Goal: Task Accomplishment & Management: Use online tool/utility

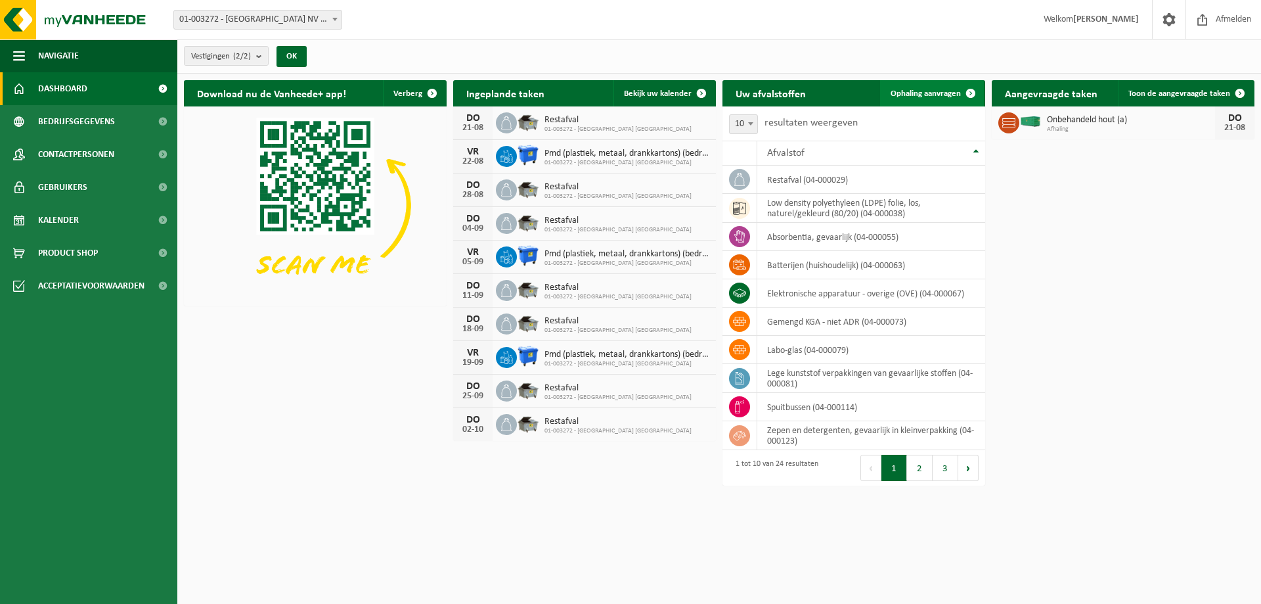
click at [928, 93] on span "Ophaling aanvragen" at bounding box center [926, 93] width 70 height 9
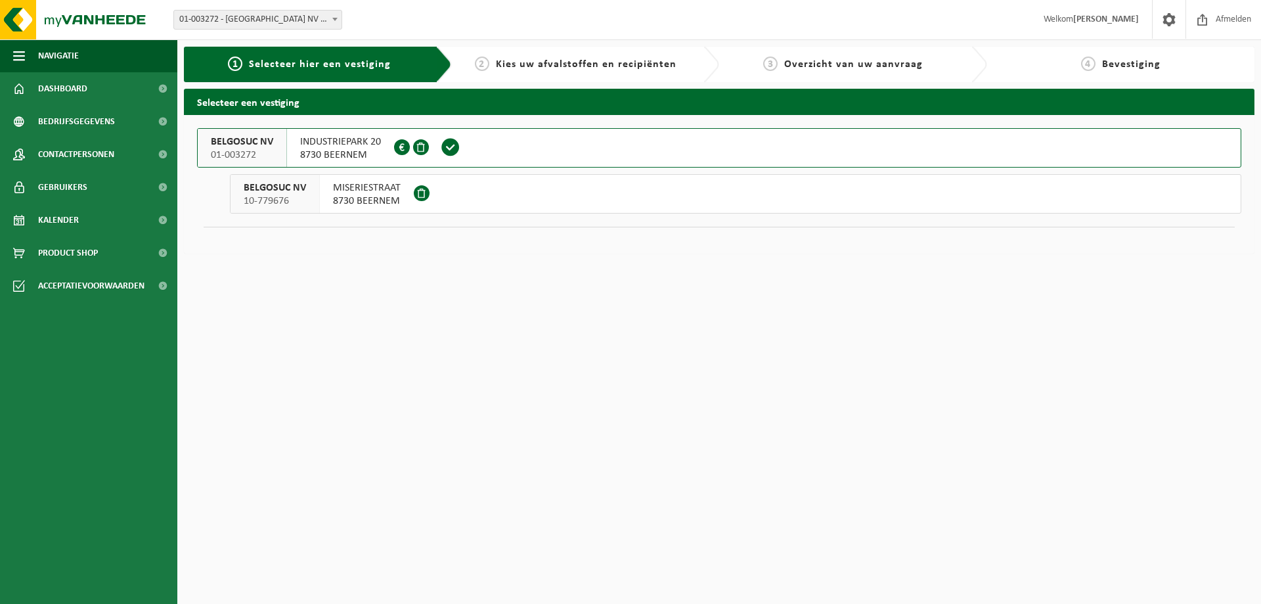
click at [689, 141] on button "BELGOSUC NV 01-003272 INDUSTRIEPARK 20 8730 BEERNEM 0442.350.187" at bounding box center [719, 147] width 1044 height 39
click at [360, 197] on span "8730 BEERNEM" at bounding box center [367, 200] width 68 height 13
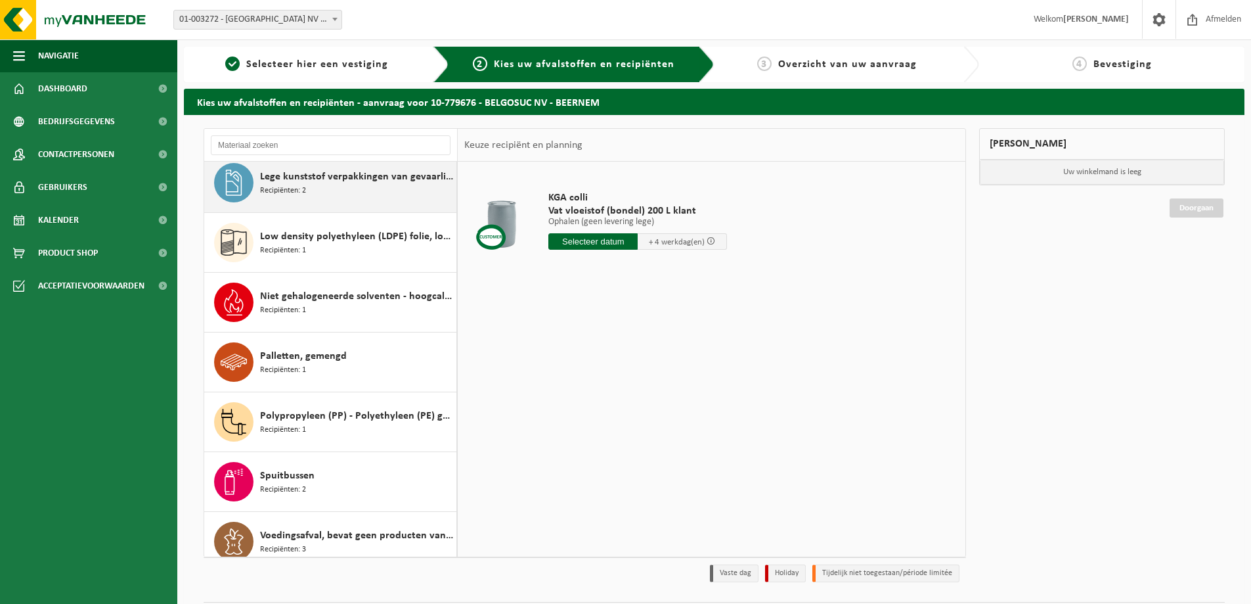
scroll to position [441, 0]
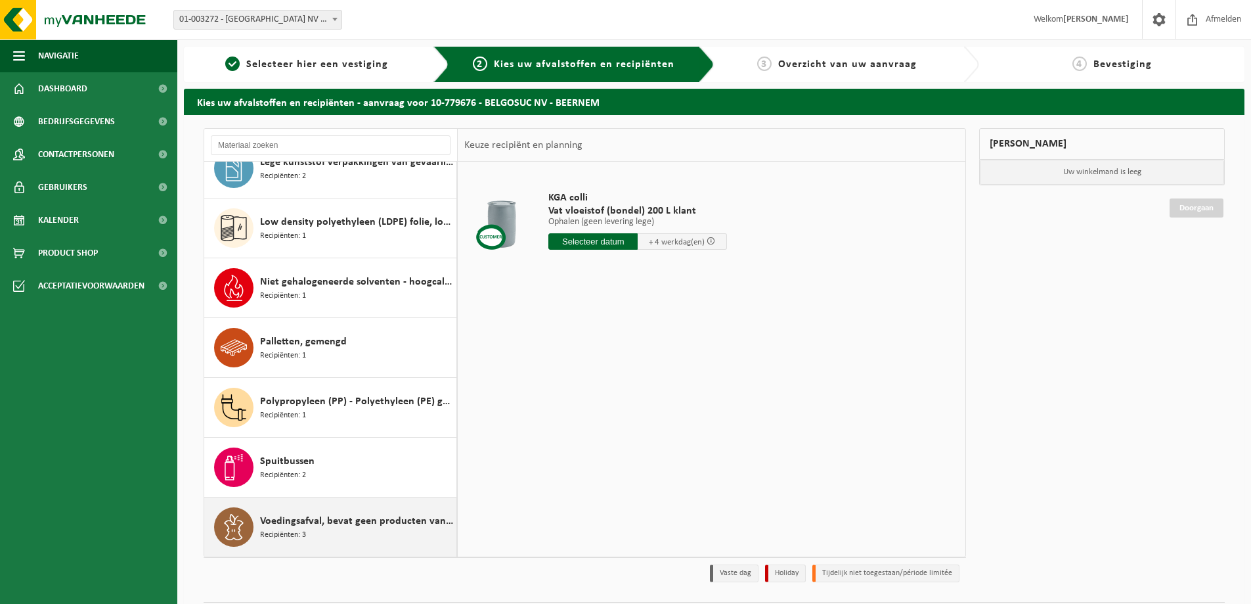
click at [343, 529] on div "Voedingsafval, bevat geen producten van dierlijke oorsprong, gemengde verpakkin…" at bounding box center [356, 526] width 193 height 39
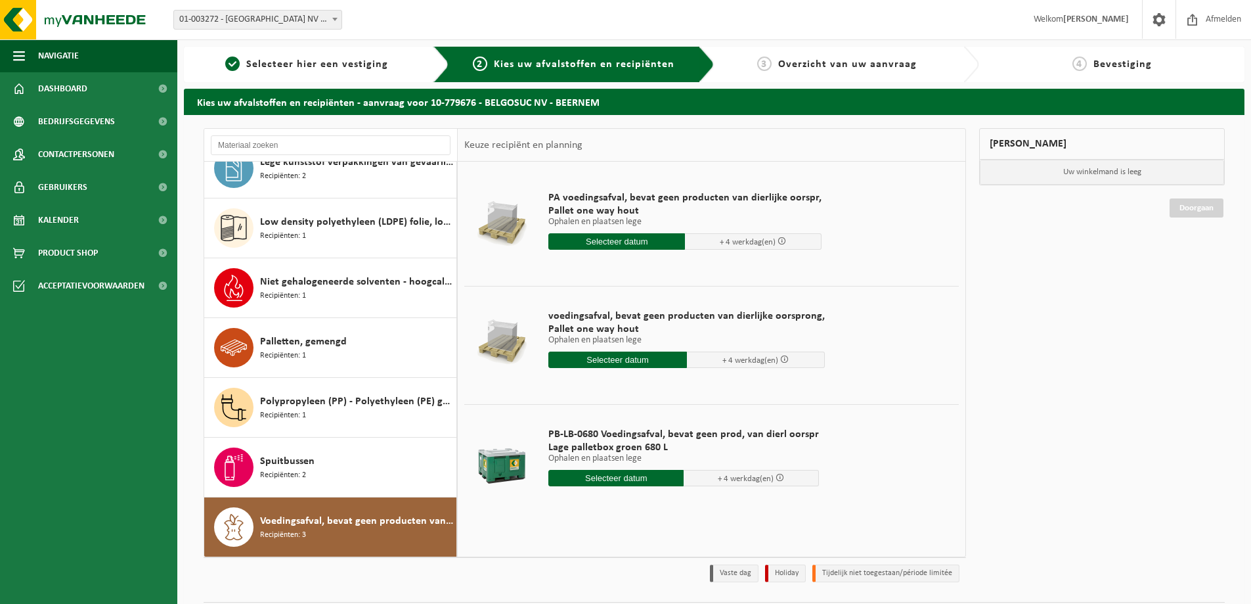
click at [615, 241] on input "text" at bounding box center [616, 241] width 137 height 16
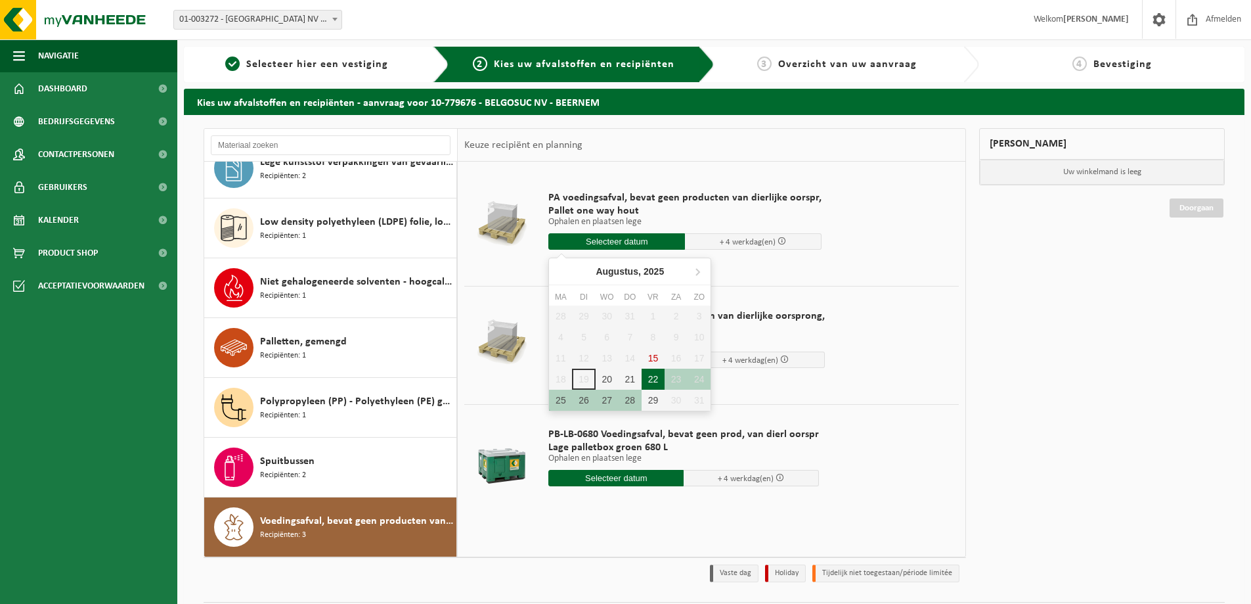
click at [650, 380] on div "22" at bounding box center [653, 378] width 23 height 21
type input "Van 2025-08-22"
type input "2025-08-22"
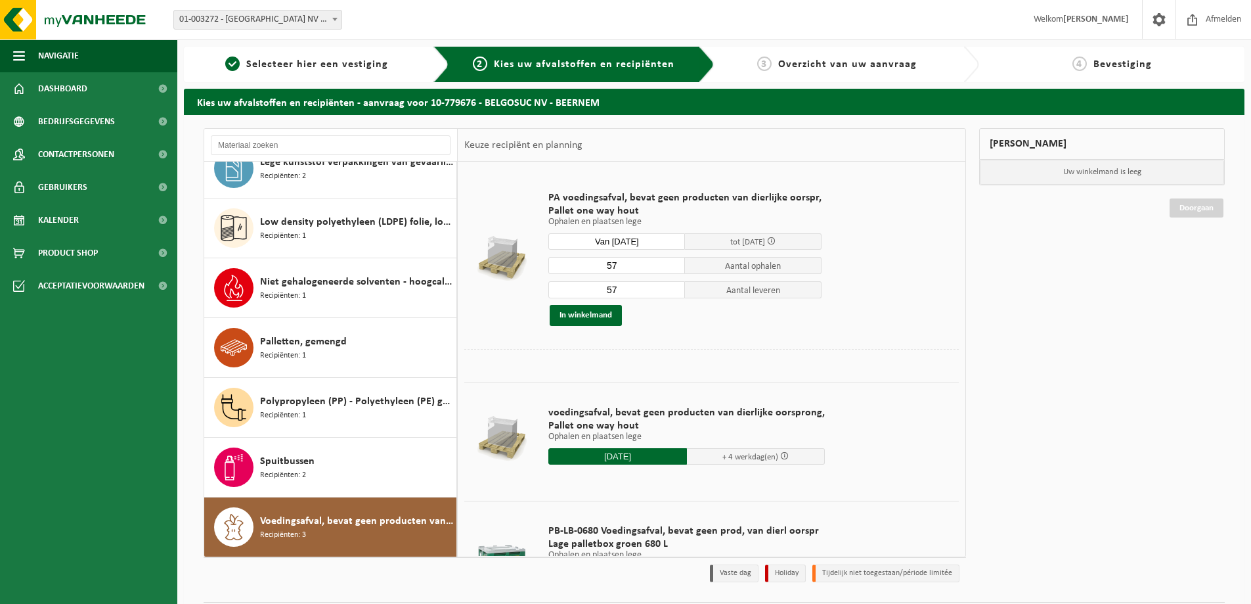
drag, startPoint x: 626, startPoint y: 264, endPoint x: 600, endPoint y: 264, distance: 26.3
click at [600, 264] on input "57" at bounding box center [616, 265] width 137 height 17
type input "3"
drag, startPoint x: 625, startPoint y: 291, endPoint x: 602, endPoint y: 292, distance: 23.0
click at [602, 292] on input "57" at bounding box center [616, 289] width 137 height 17
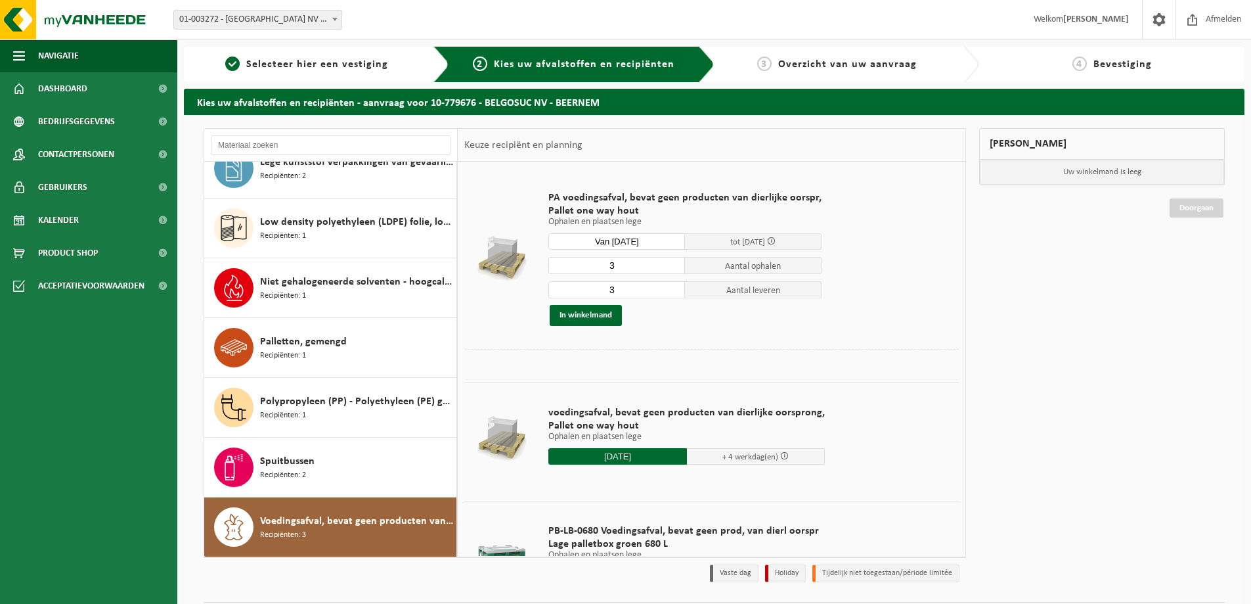
type input "3"
click at [715, 338] on div "PA voedingsafval, bevat geen producten van dierlijke oorspr, Pallet one way hou…" at bounding box center [685, 258] width 286 height 161
click at [588, 319] on button "In winkelmand" at bounding box center [586, 315] width 72 height 21
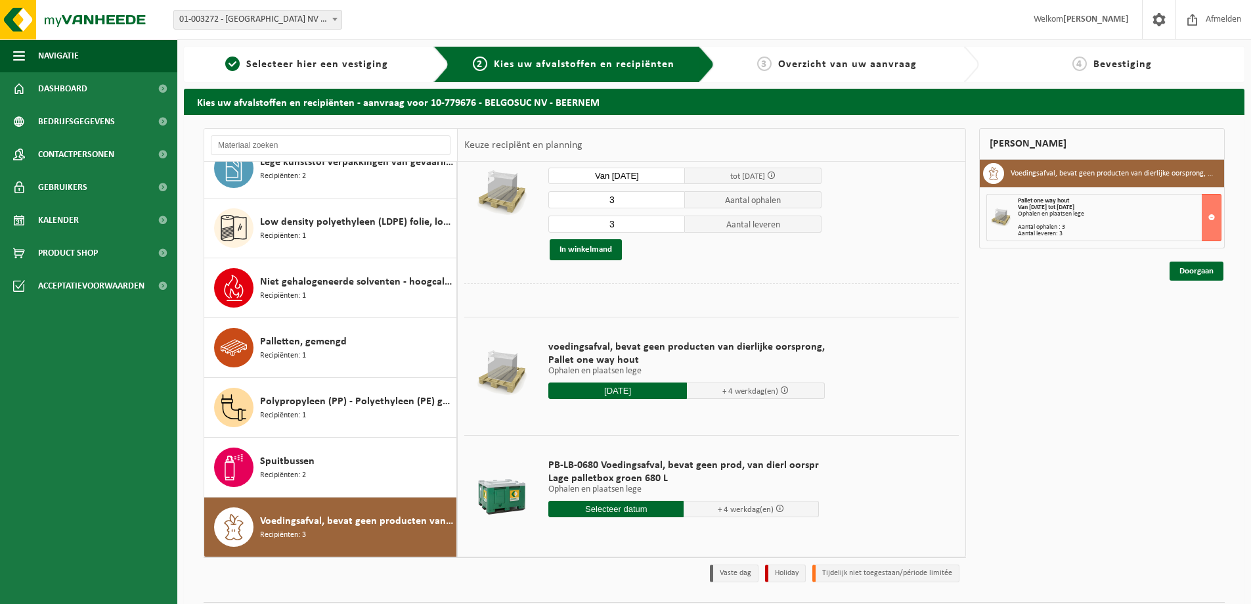
scroll to position [69, 0]
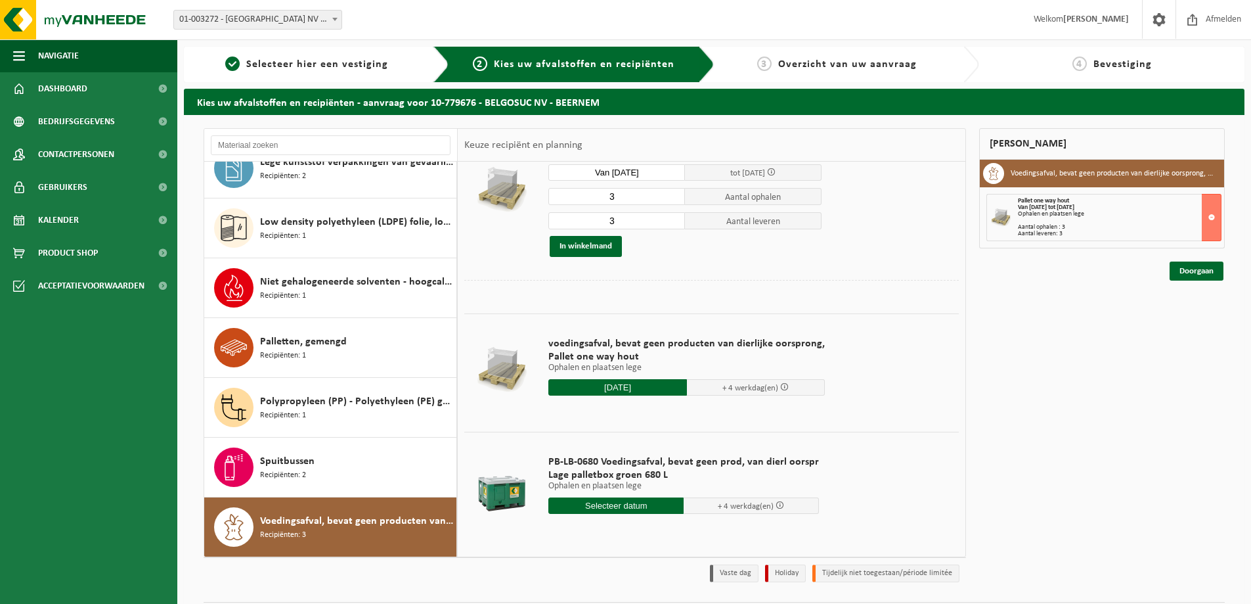
click at [606, 505] on input "text" at bounding box center [615, 505] width 135 height 16
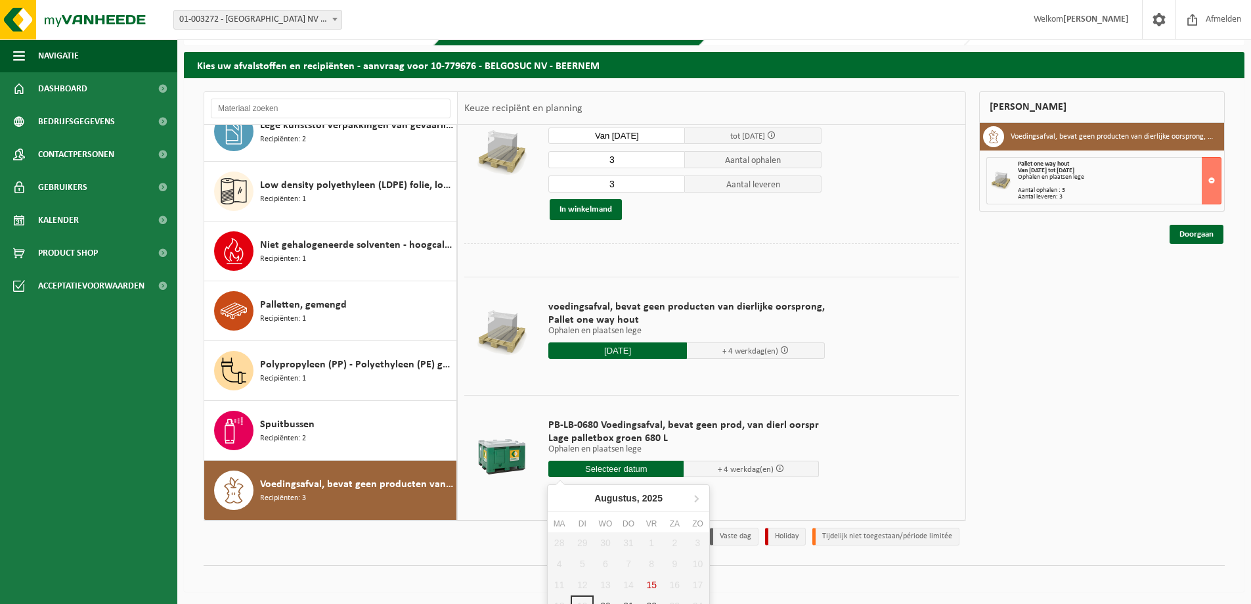
scroll to position [71, 0]
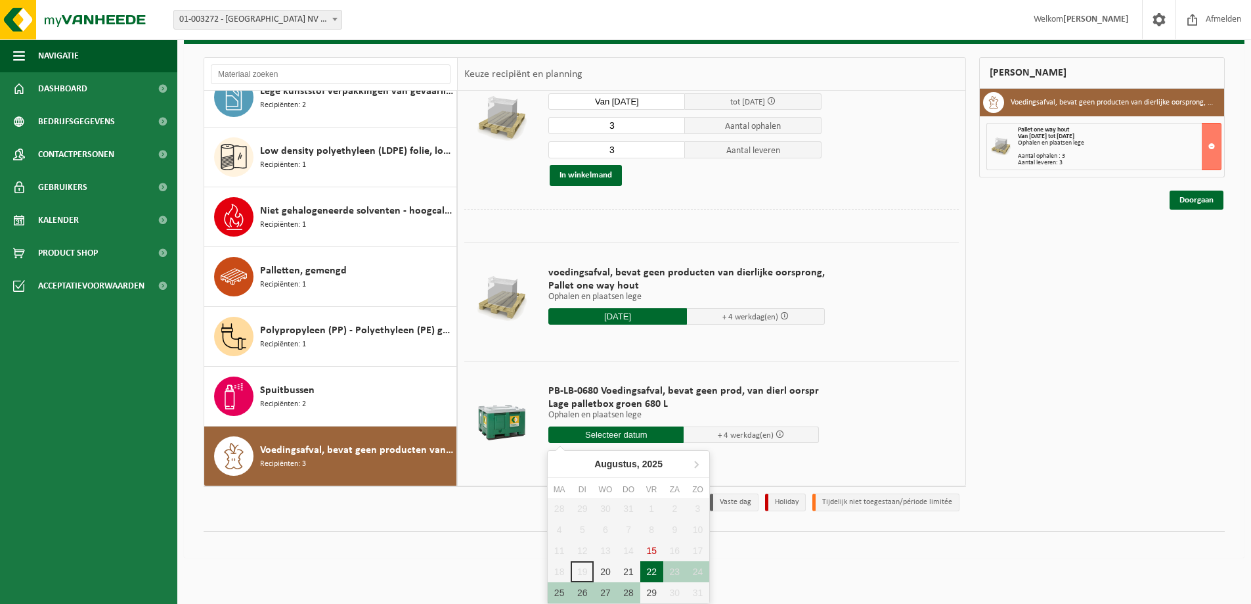
click at [651, 570] on div "22" at bounding box center [651, 571] width 23 height 21
type input "Van 2025-08-22"
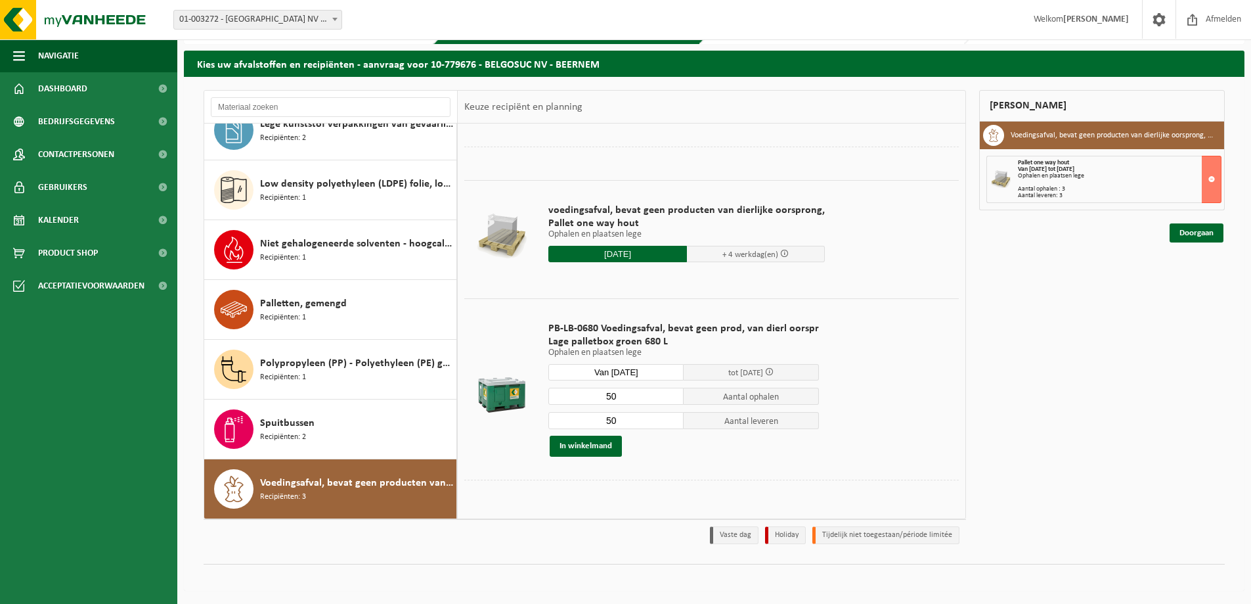
scroll to position [165, 0]
drag, startPoint x: 615, startPoint y: 396, endPoint x: 571, endPoint y: 394, distance: 44.0
click at [571, 394] on input "50" at bounding box center [615, 395] width 135 height 17
type input "8"
drag, startPoint x: 623, startPoint y: 414, endPoint x: 572, endPoint y: 422, distance: 51.7
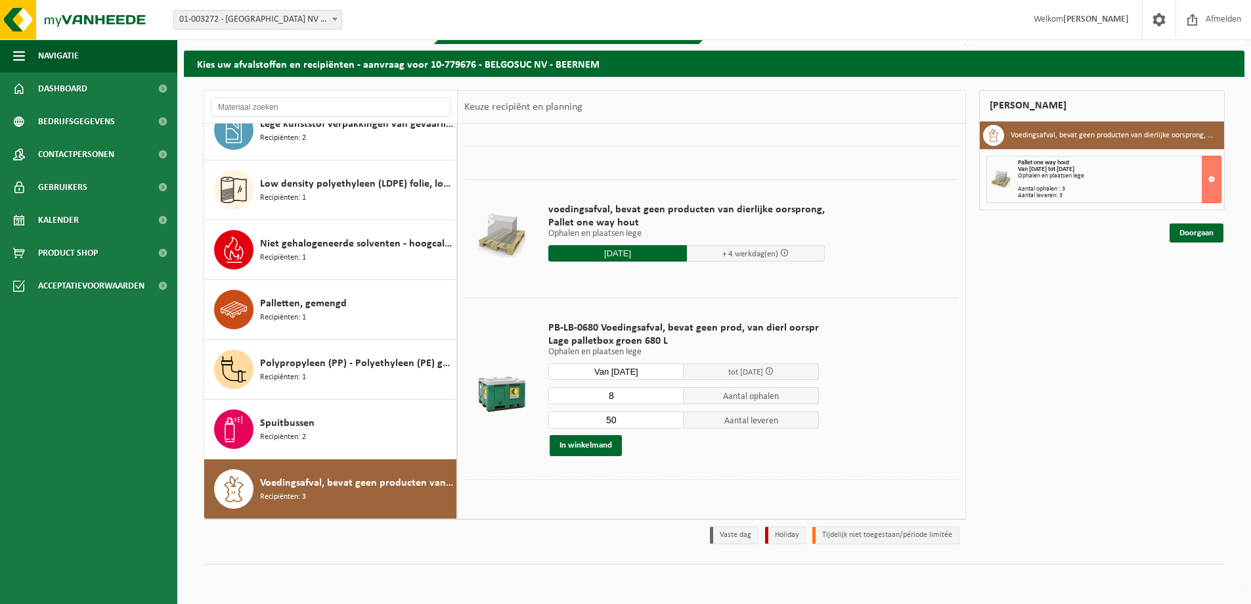
click at [572, 422] on input "50" at bounding box center [615, 419] width 135 height 17
type input "8"
click at [609, 442] on button "In winkelmand" at bounding box center [586, 445] width 72 height 21
click at [1193, 284] on link "Doorgaan" at bounding box center [1197, 286] width 54 height 19
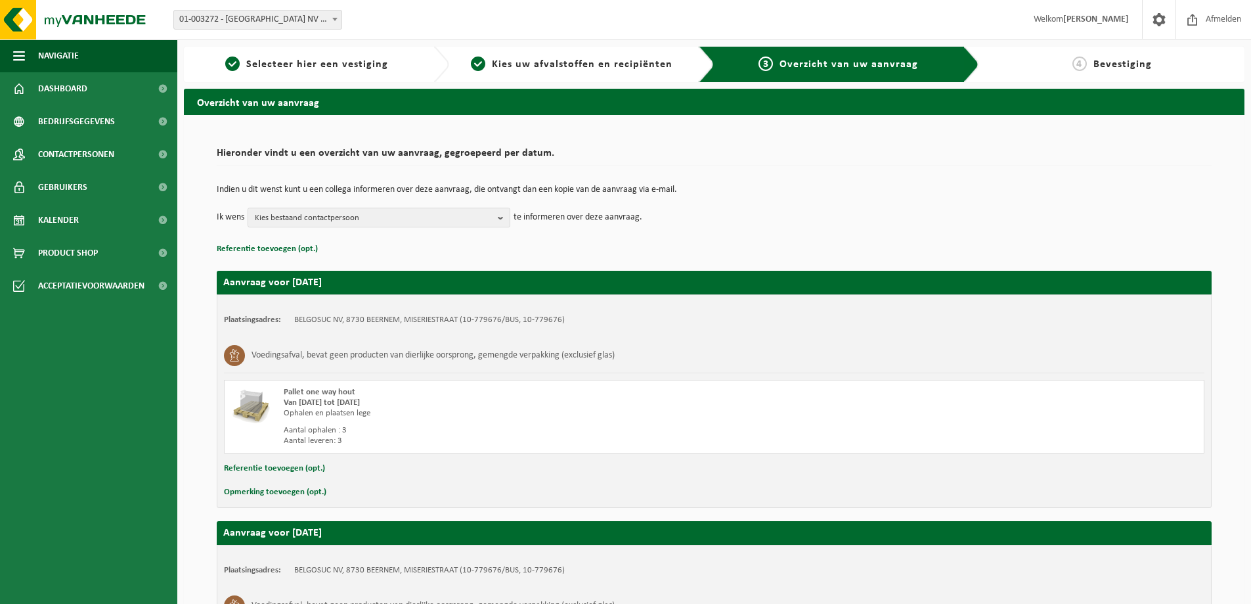
scroll to position [221, 0]
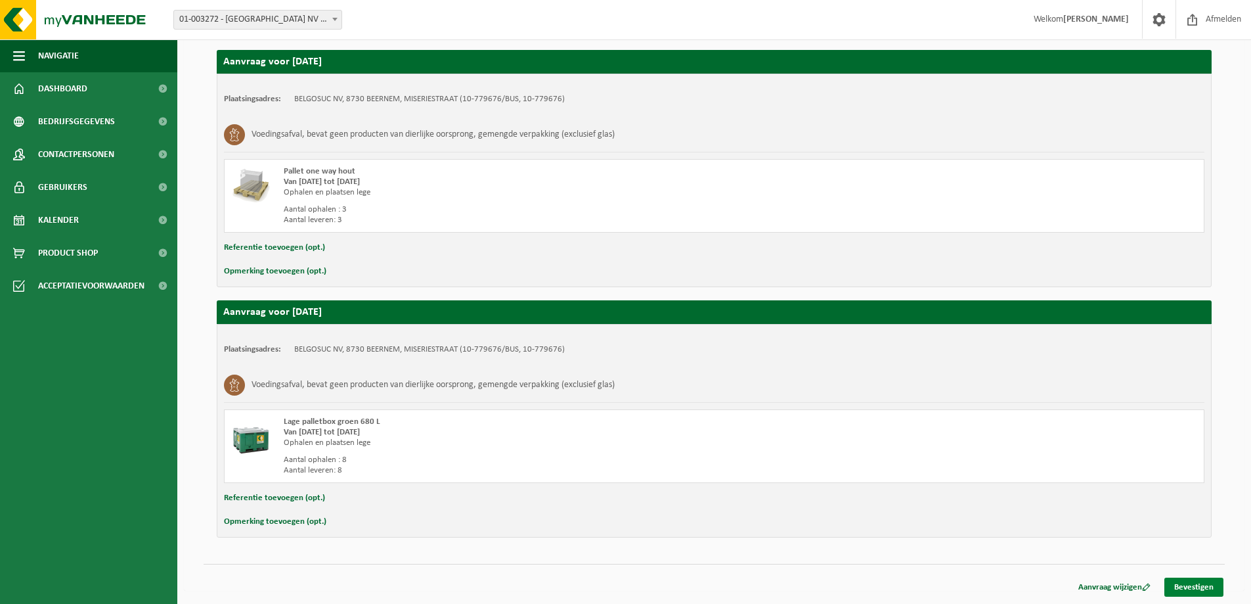
click at [1191, 584] on link "Bevestigen" at bounding box center [1193, 586] width 59 height 19
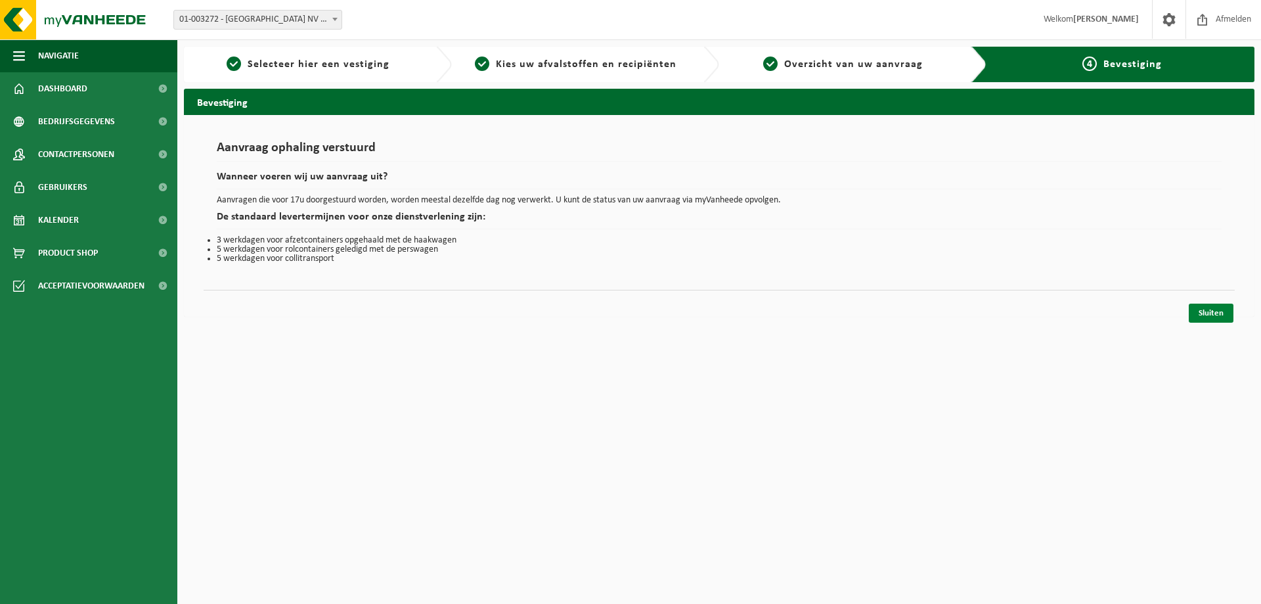
click at [1206, 309] on link "Sluiten" at bounding box center [1211, 312] width 45 height 19
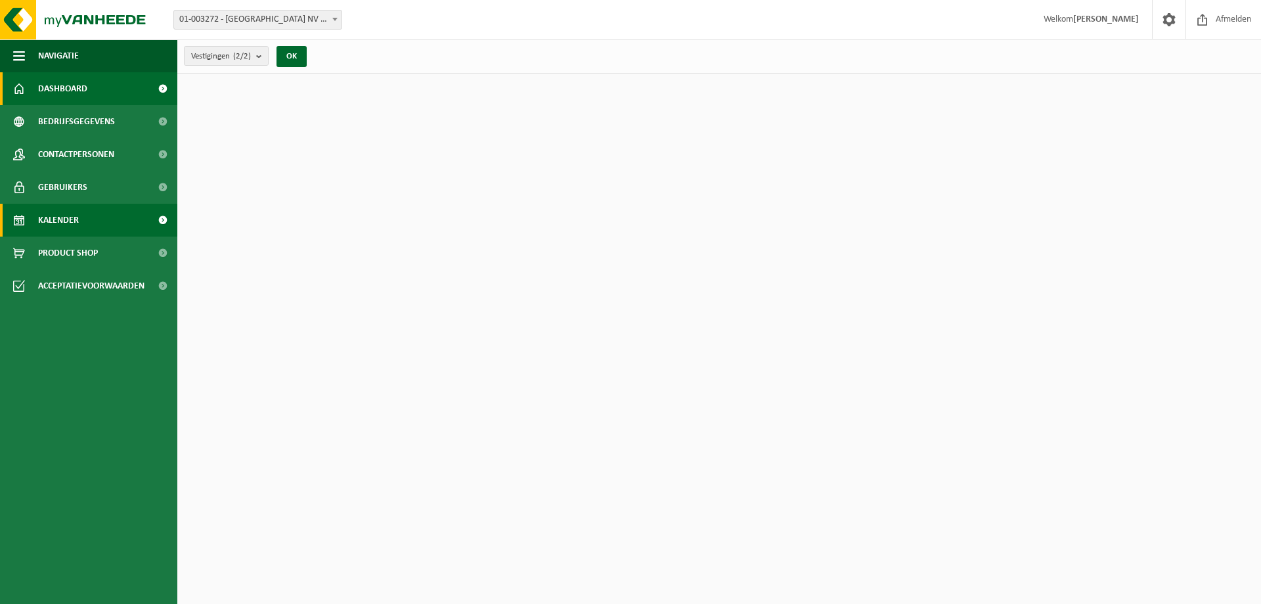
click at [104, 222] on link "Kalender" at bounding box center [88, 220] width 177 height 33
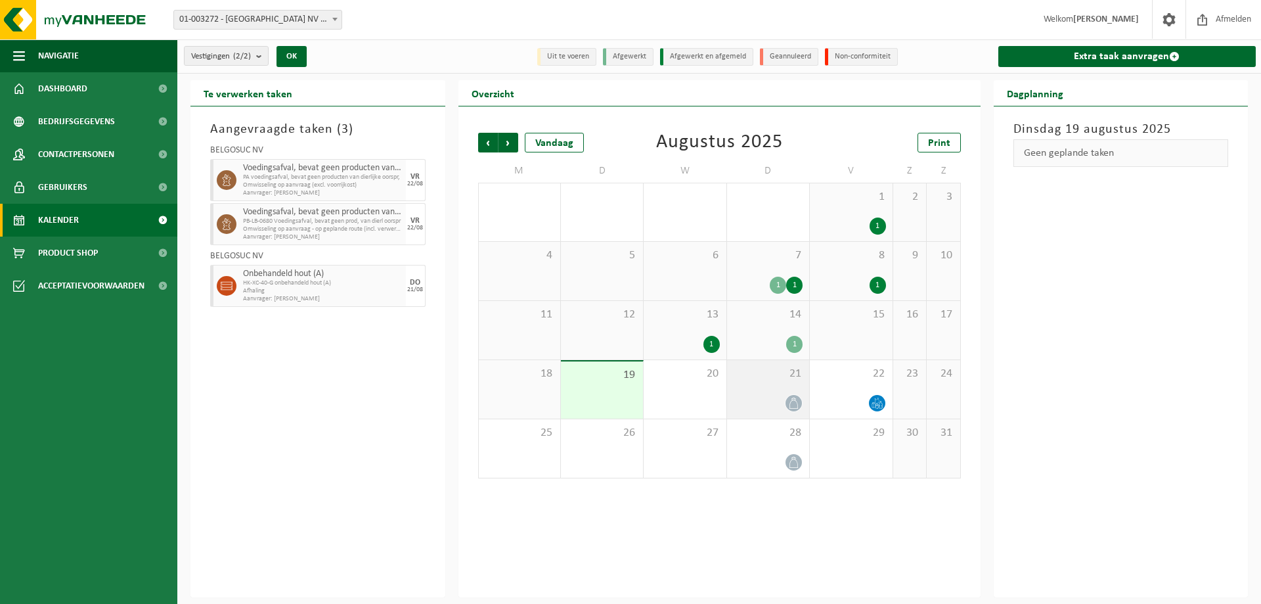
click at [761, 371] on span "21" at bounding box center [768, 373] width 69 height 14
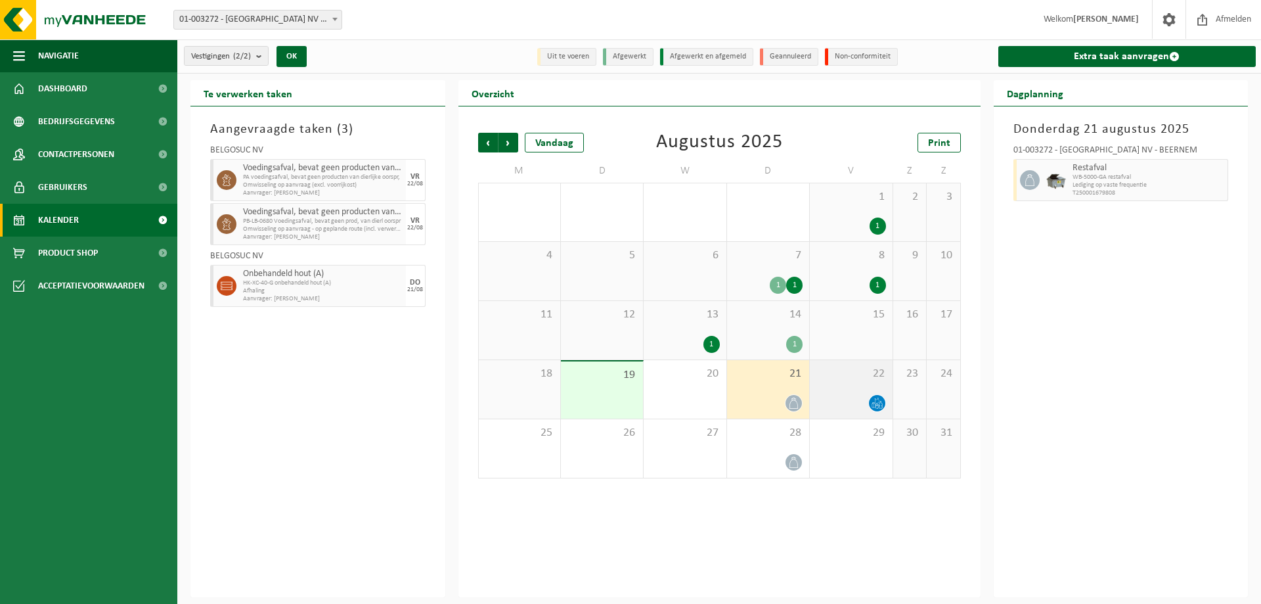
click at [826, 389] on div "22" at bounding box center [851, 389] width 82 height 58
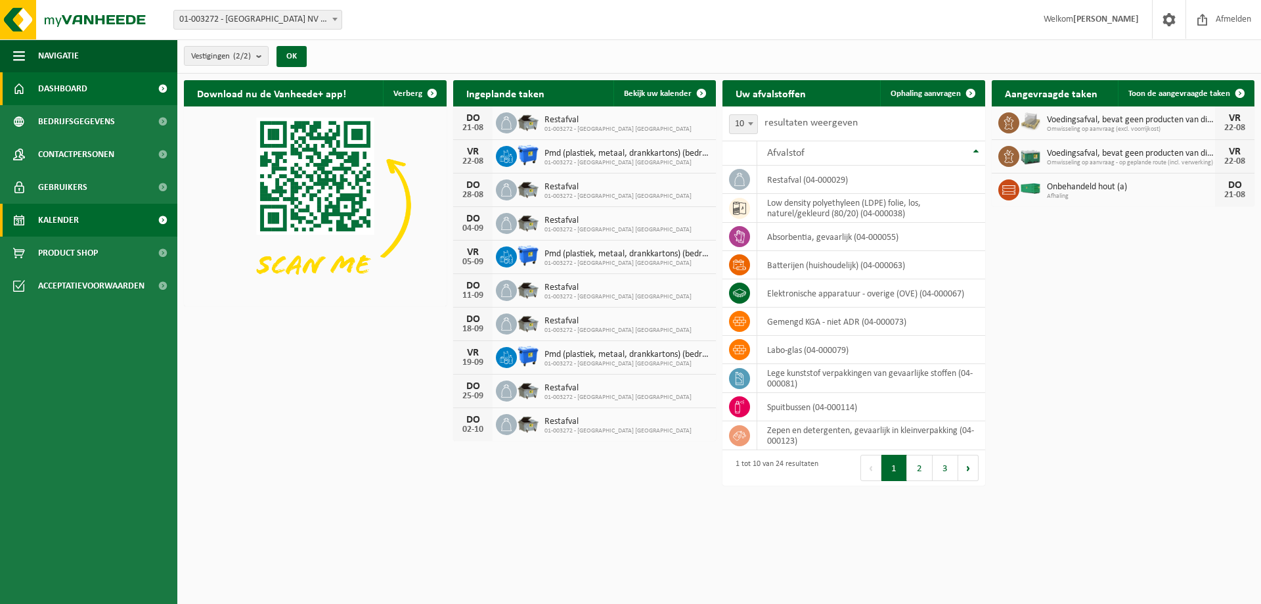
click at [53, 225] on span "Kalender" at bounding box center [58, 220] width 41 height 33
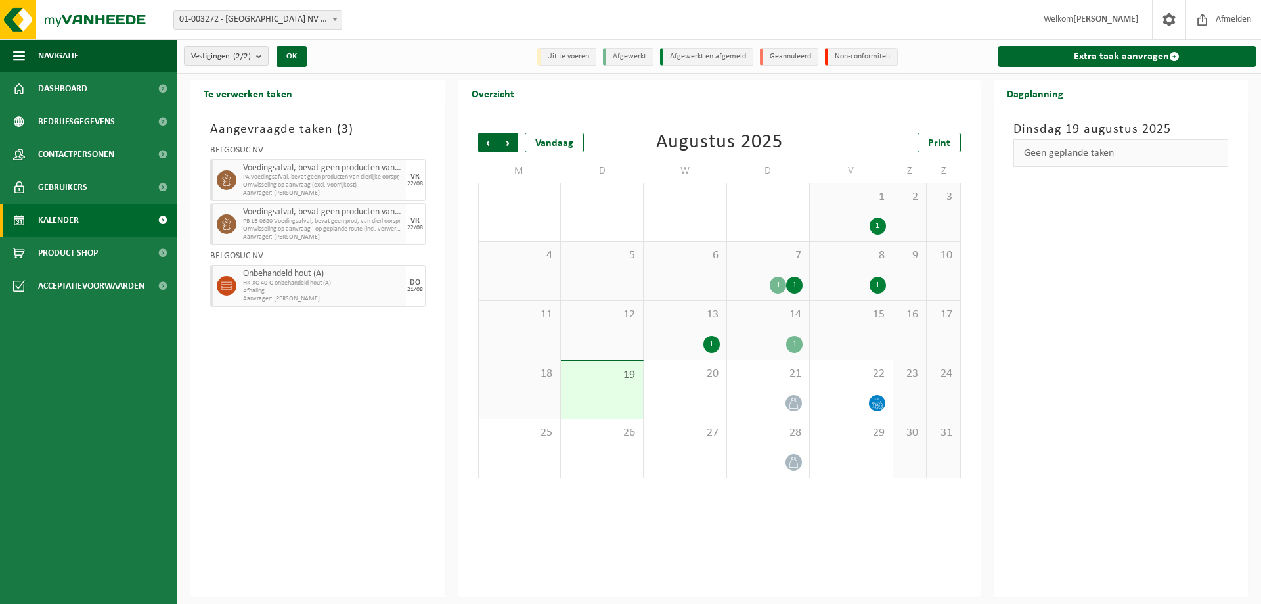
click at [374, 460] on div "Aangevraagde taken ( 3 ) BELGOSUC NV Voedingsafval, bevat geen producten van di…" at bounding box center [317, 351] width 255 height 491
click at [803, 372] on div "21" at bounding box center [768, 389] width 82 height 58
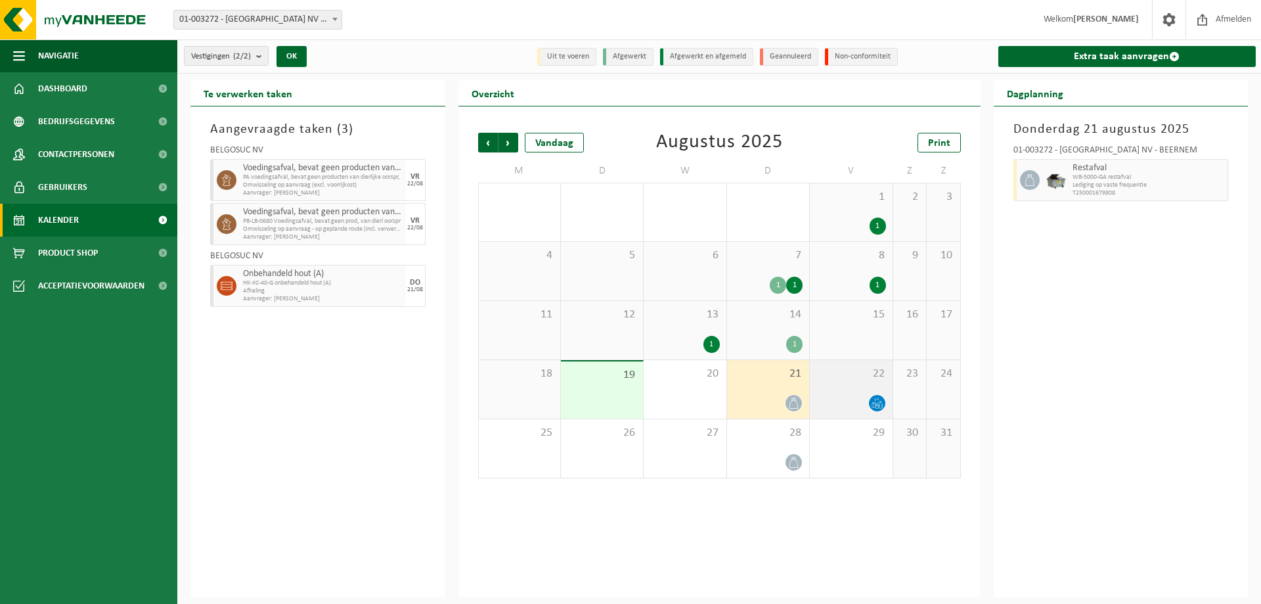
click at [835, 381] on div "22" at bounding box center [851, 389] width 82 height 58
